Goal: Task Accomplishment & Management: Use online tool/utility

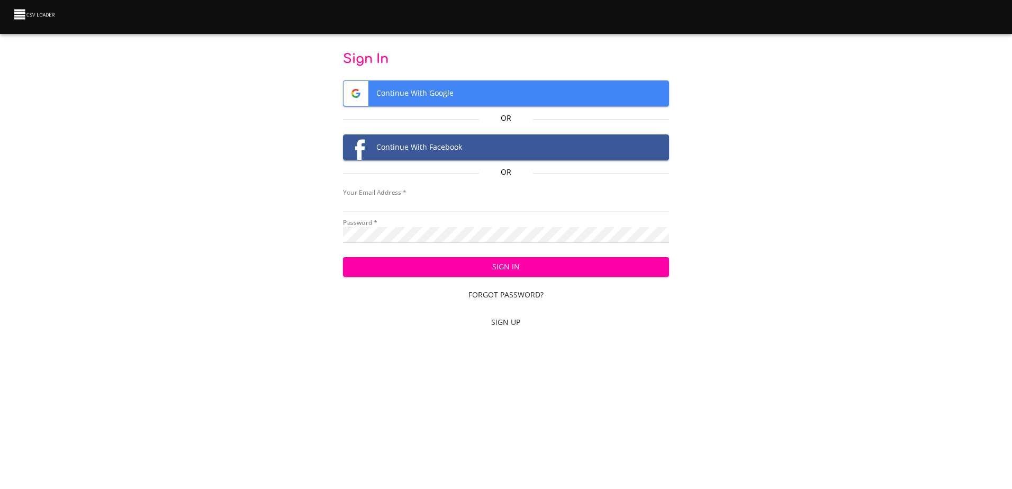
type input "[EMAIL_ADDRESS][DOMAIN_NAME]"
click at [531, 266] on span "Sign In" at bounding box center [506, 266] width 309 height 13
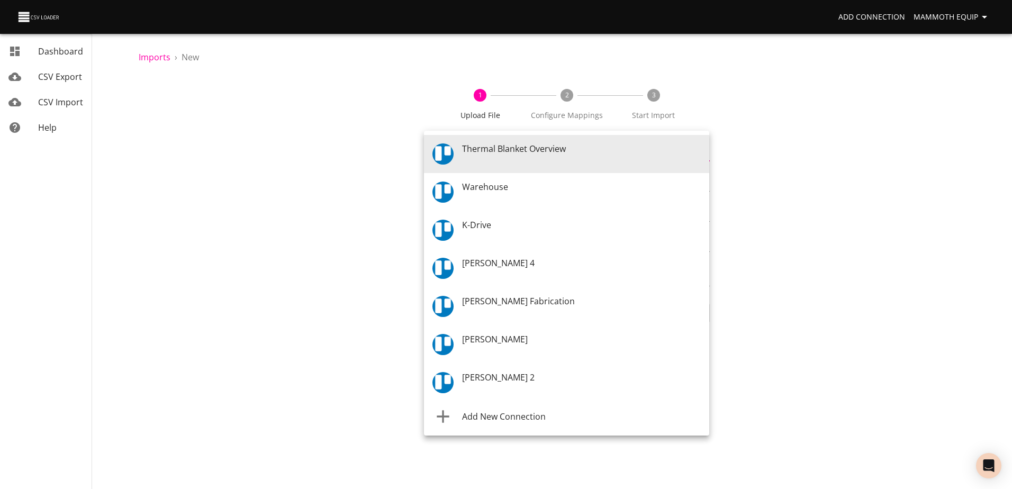
click at [704, 149] on body "Add Connection Mammoth Equip Dashboard CSV Export CSV Import Help Imports › New…" at bounding box center [506, 244] width 1012 height 489
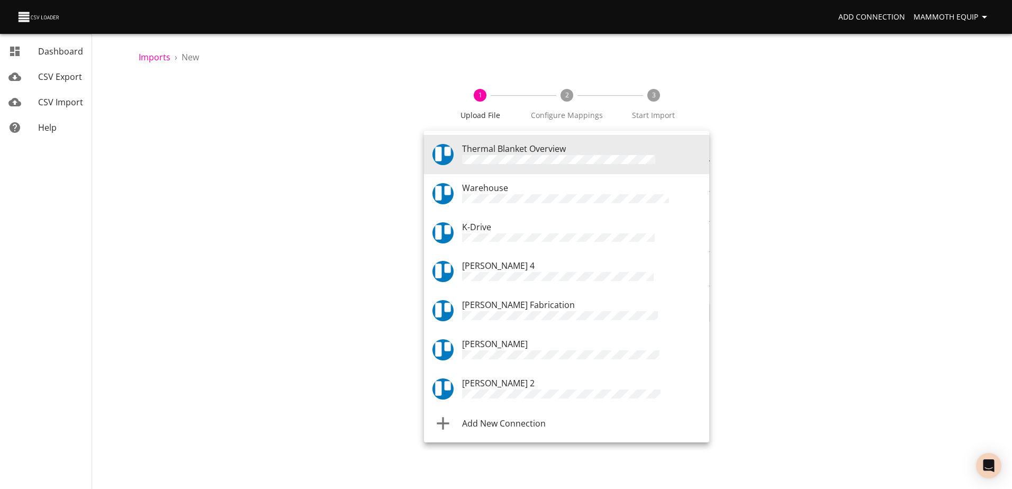
click at [516, 191] on div "Warehouse" at bounding box center [581, 194] width 239 height 24
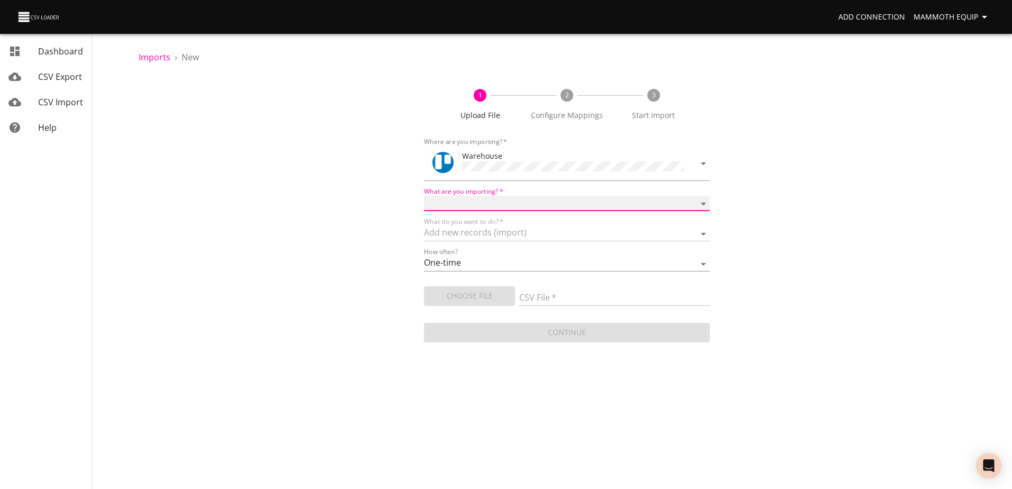
click at [701, 201] on select "Boards Cards Checkitems Checklists" at bounding box center [566, 203] width 285 height 15
select select "cards"
click at [424, 196] on select "Boards Cards Checkitems Checklists" at bounding box center [566, 203] width 285 height 15
click at [465, 293] on span "Choose File" at bounding box center [470, 296] width 74 height 13
type input "Import1.xlsx"
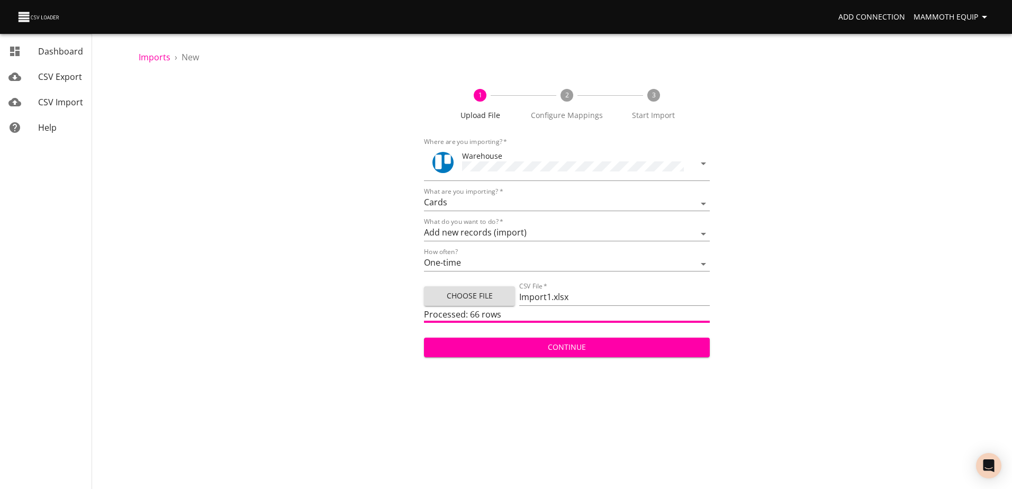
click at [575, 344] on span "Continue" at bounding box center [567, 347] width 268 height 13
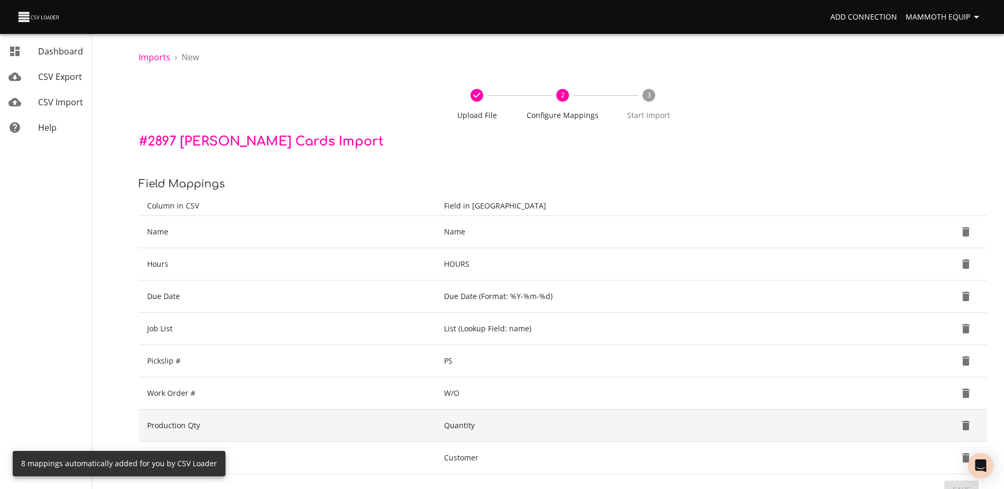
scroll to position [112, 0]
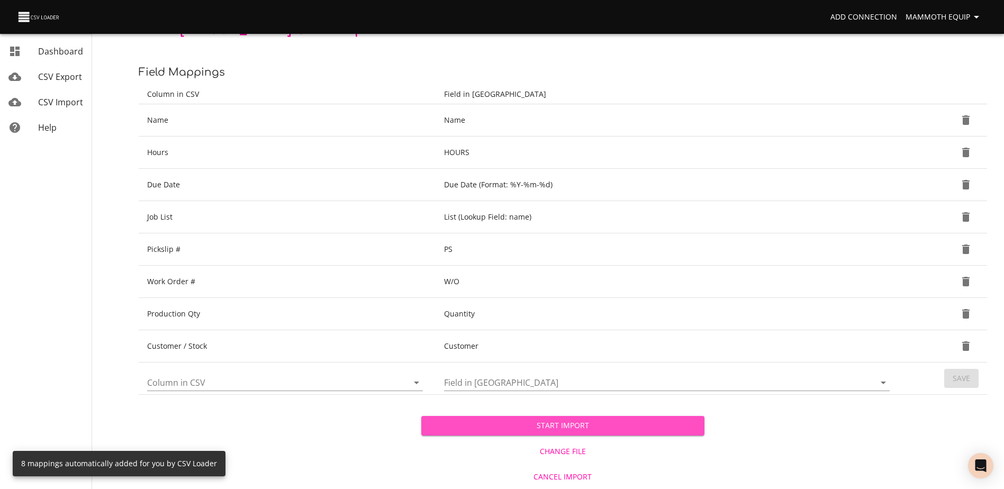
click at [587, 427] on span "Start Import" at bounding box center [563, 425] width 266 height 13
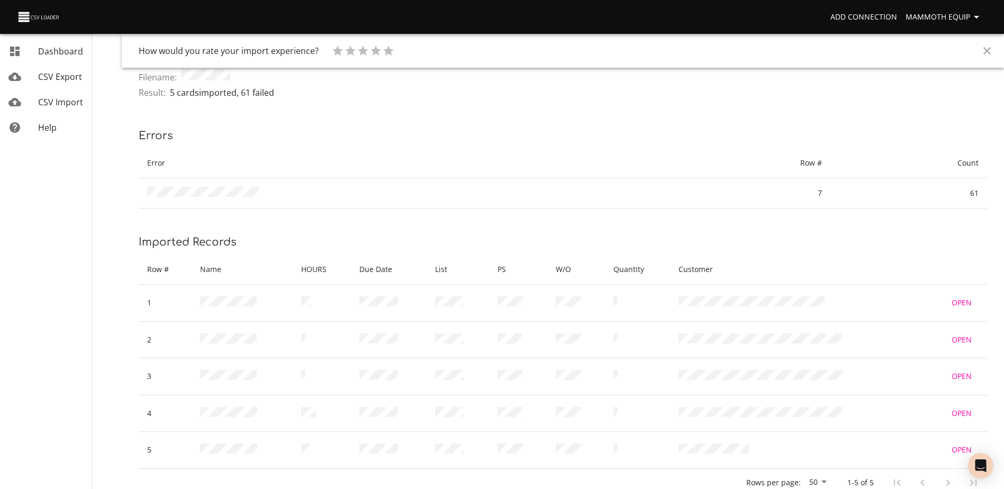
scroll to position [60, 0]
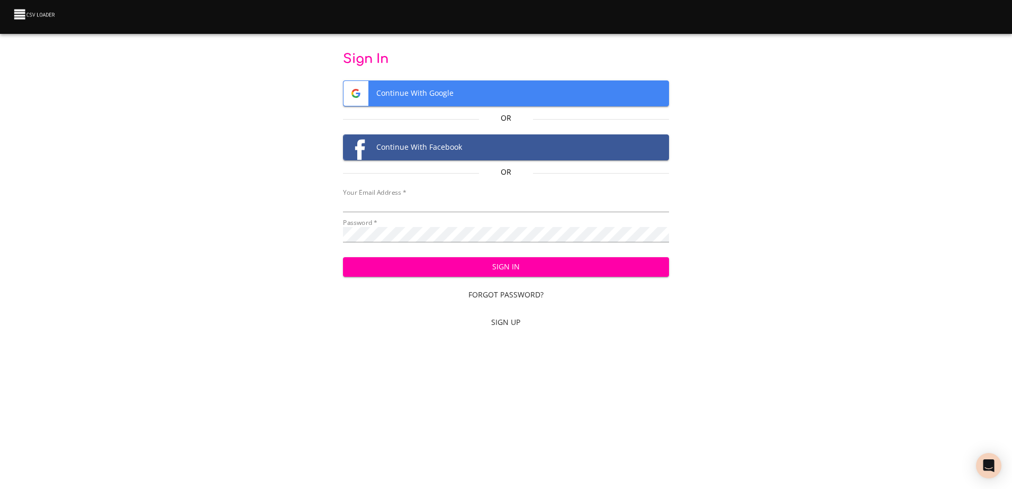
type input "[EMAIL_ADDRESS][DOMAIN_NAME]"
drag, startPoint x: 0, startPoint y: 0, endPoint x: 489, endPoint y: 270, distance: 558.8
click at [489, 270] on span "Sign In" at bounding box center [506, 266] width 309 height 13
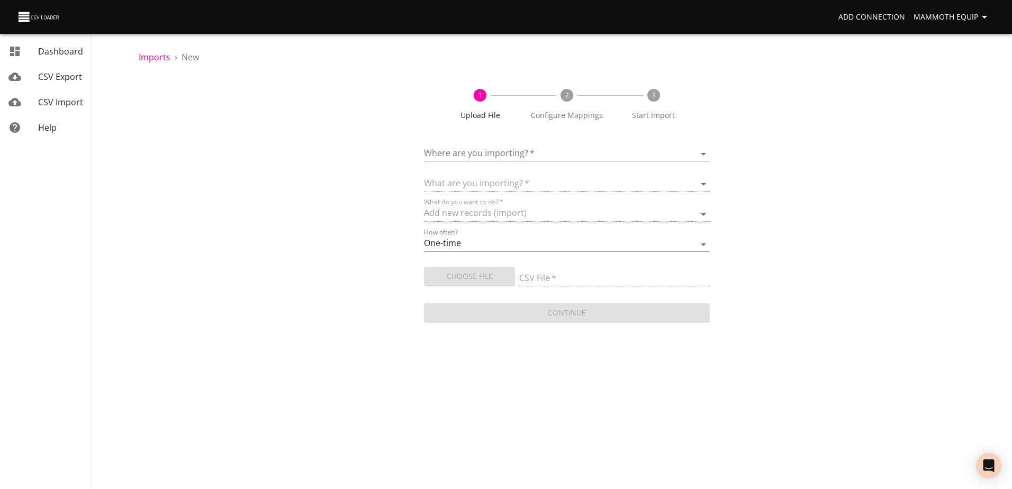
click at [704, 150] on body "Add Connection Mammoth Equip Dashboard CSV Export CSV Import Help Imports › New…" at bounding box center [506, 244] width 1012 height 489
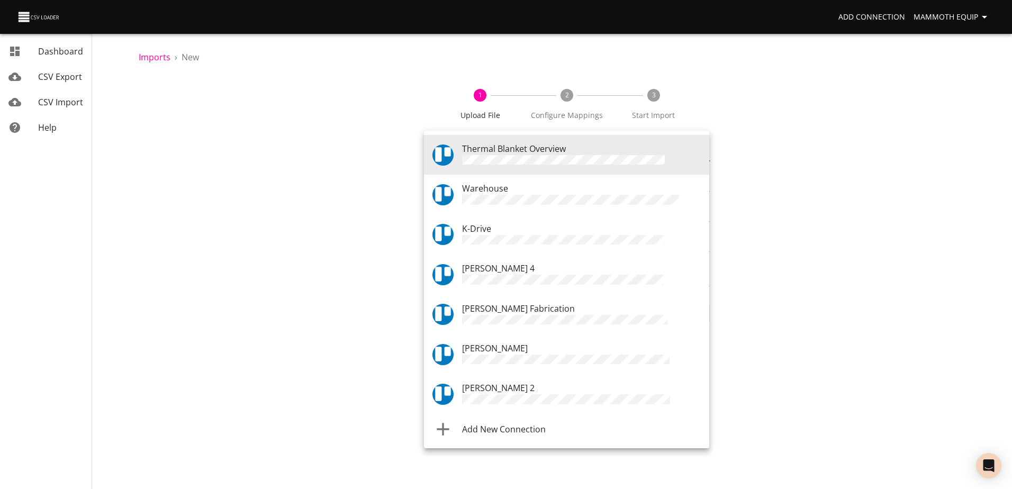
click at [560, 190] on div "Warehouse" at bounding box center [581, 194] width 239 height 25
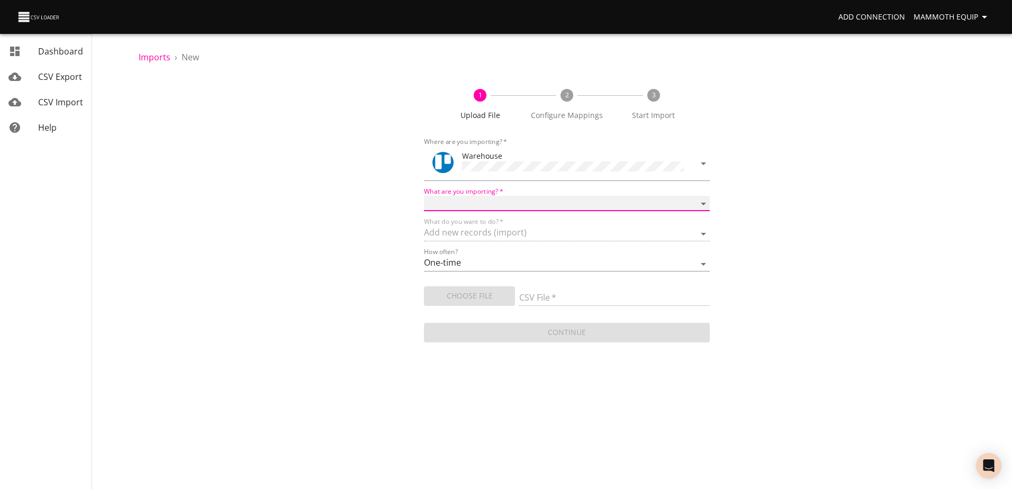
drag, startPoint x: 700, startPoint y: 199, endPoint x: 688, endPoint y: 201, distance: 12.9
click at [700, 199] on select "Boards Cards Checkitems Checklists" at bounding box center [566, 203] width 285 height 15
select select "cards"
click at [424, 196] on select "Boards Cards Checkitems Checklists" at bounding box center [566, 203] width 285 height 15
click at [480, 292] on span "Choose File" at bounding box center [470, 296] width 74 height 13
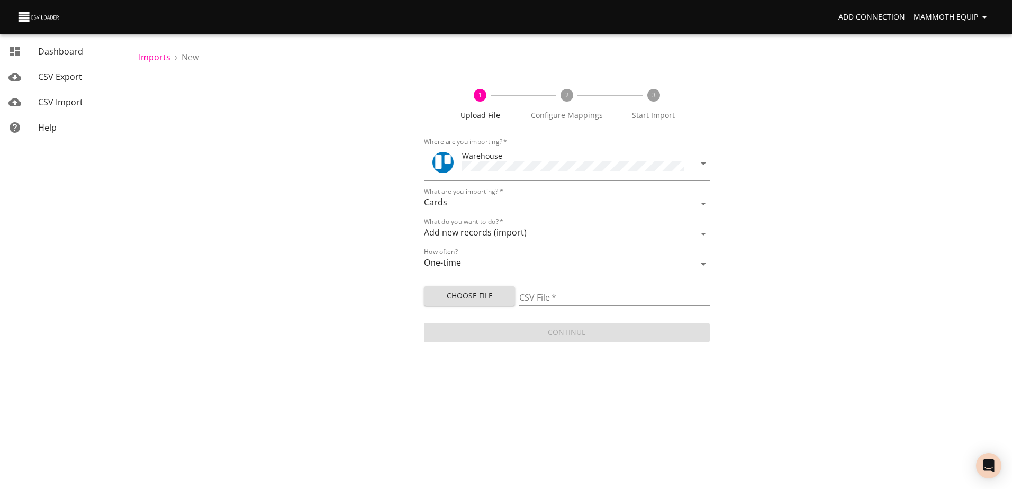
type input "Import1.xlsx"
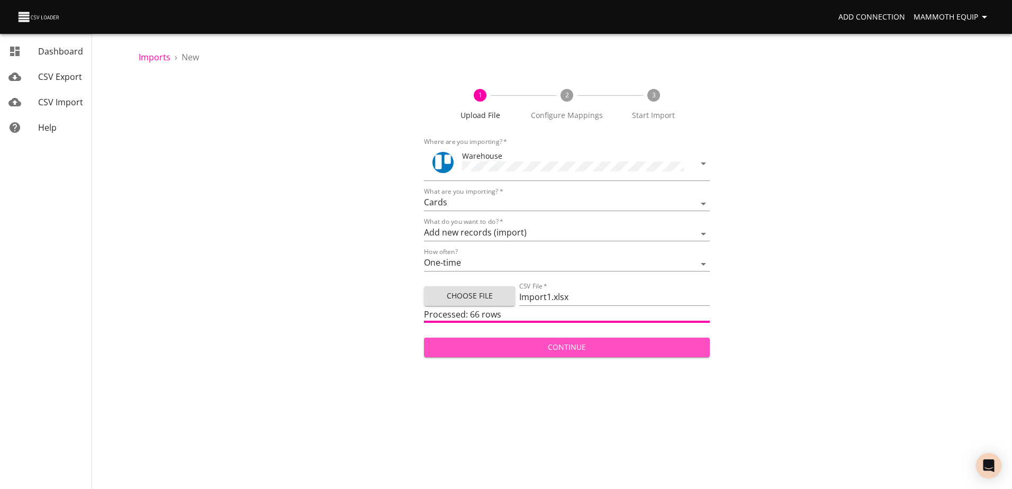
click at [541, 346] on span "Continue" at bounding box center [567, 347] width 268 height 13
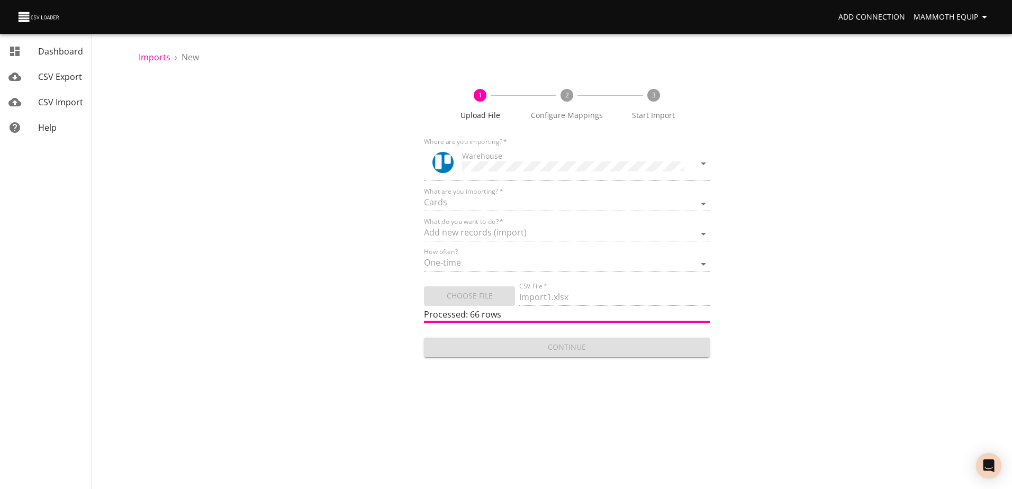
click at [541, 346] on div "Continue" at bounding box center [566, 343] width 285 height 28
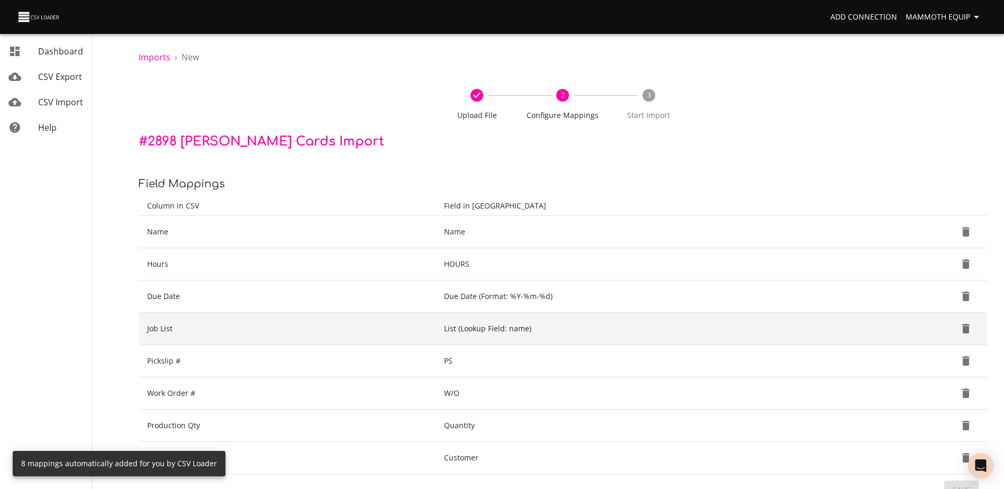
scroll to position [112, 0]
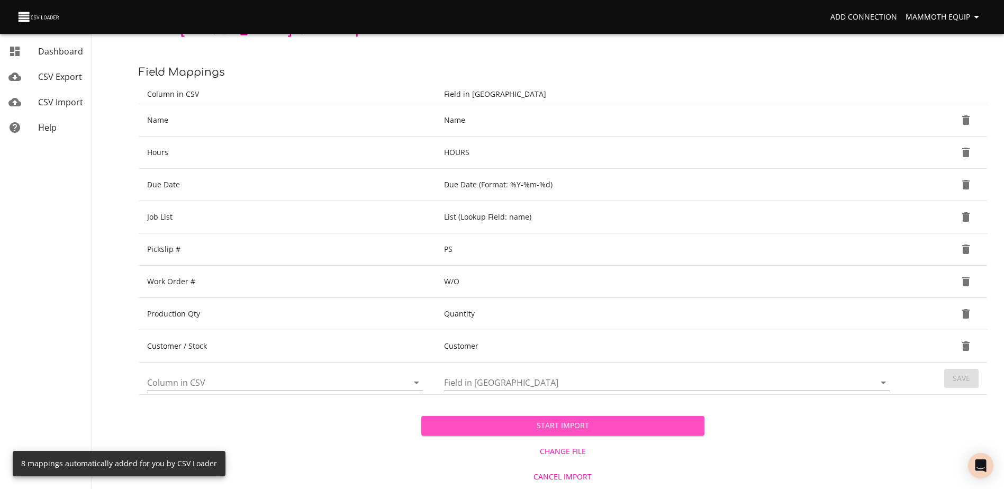
click at [506, 425] on span "Start Import" at bounding box center [563, 425] width 266 height 13
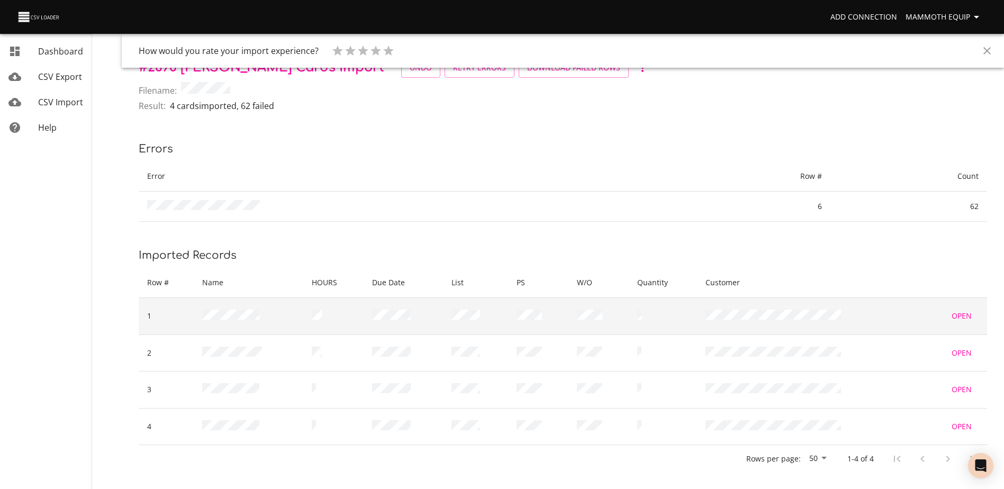
scroll to position [23, 0]
